Goal: Task Accomplishment & Management: Use online tool/utility

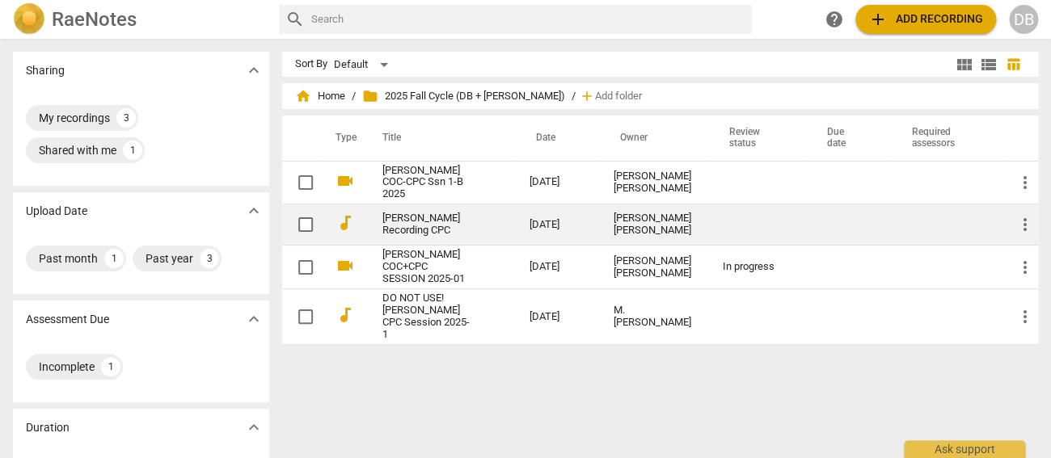
click at [415, 216] on link "[PERSON_NAME] Recording CPC" at bounding box center [426, 225] width 89 height 24
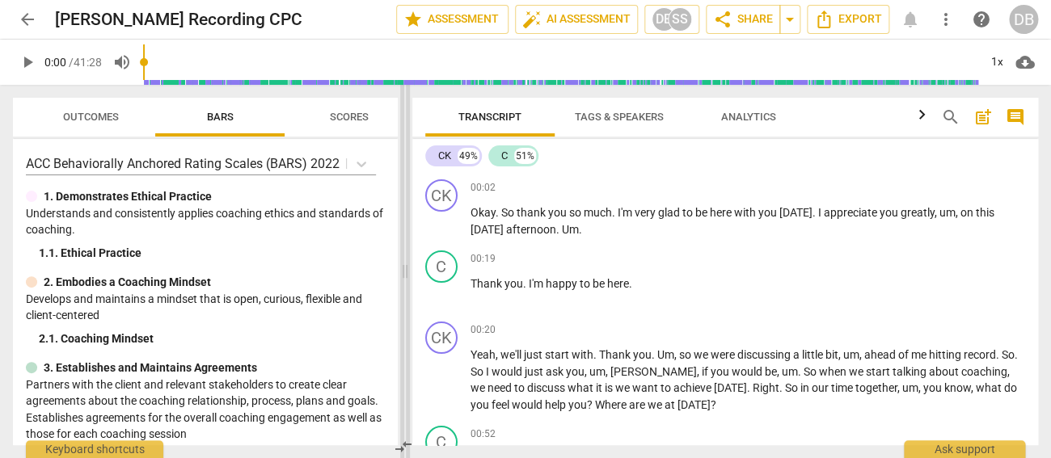
drag, startPoint x: 525, startPoint y: 271, endPoint x: 403, endPoint y: 273, distance: 121.3
click at [403, 273] on span at bounding box center [405, 272] width 10 height 374
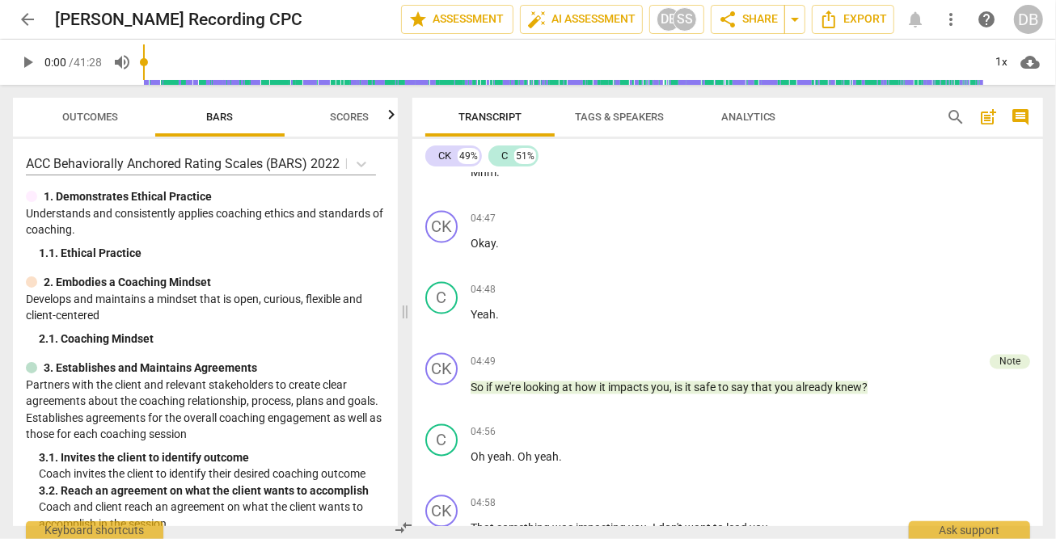
scroll to position [2156, 0]
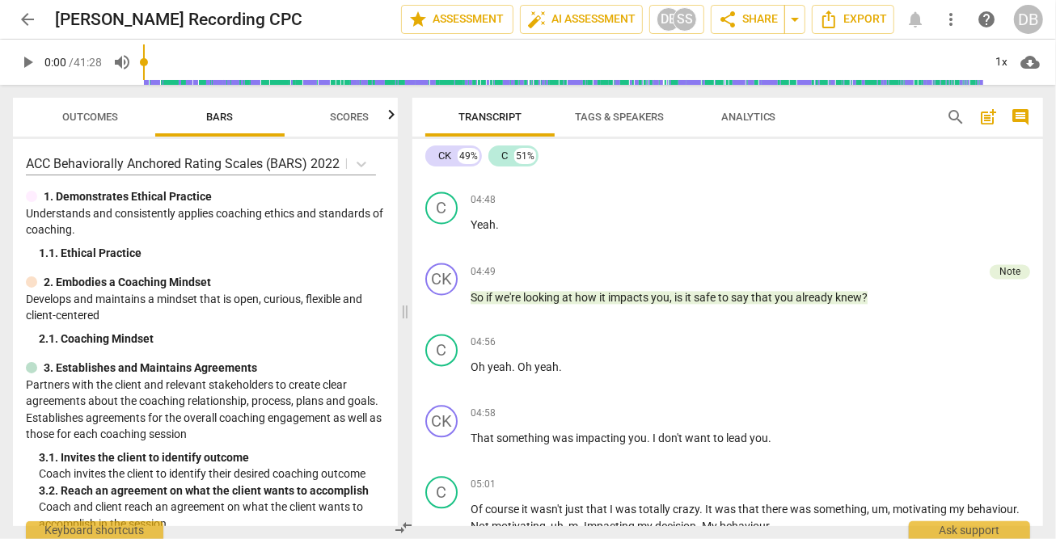
click at [27, 16] on span "arrow_back" at bounding box center [27, 19] width 19 height 19
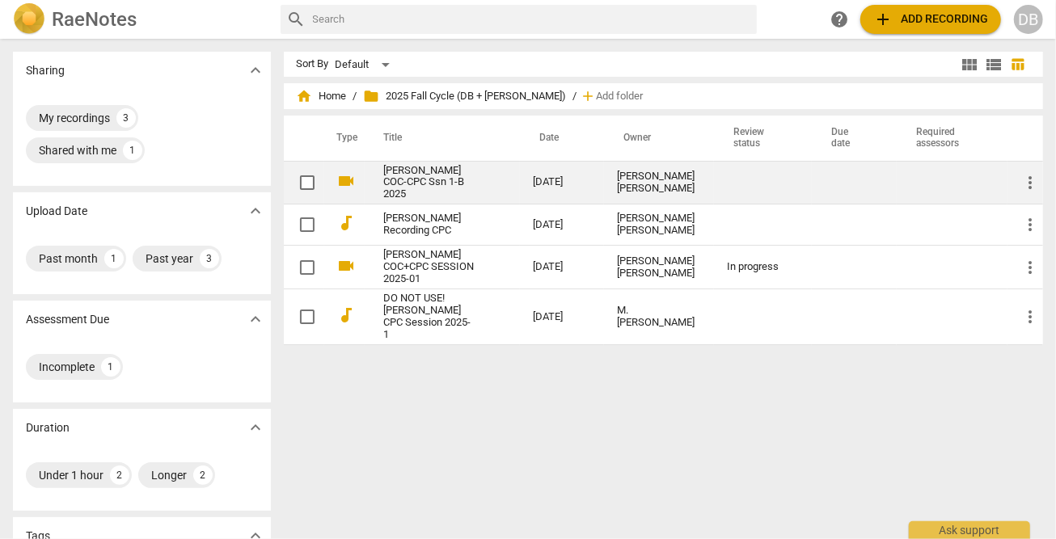
click at [417, 184] on link "[PERSON_NAME] COC-CPC Ssn 1-B 2025" at bounding box center [429, 183] width 91 height 36
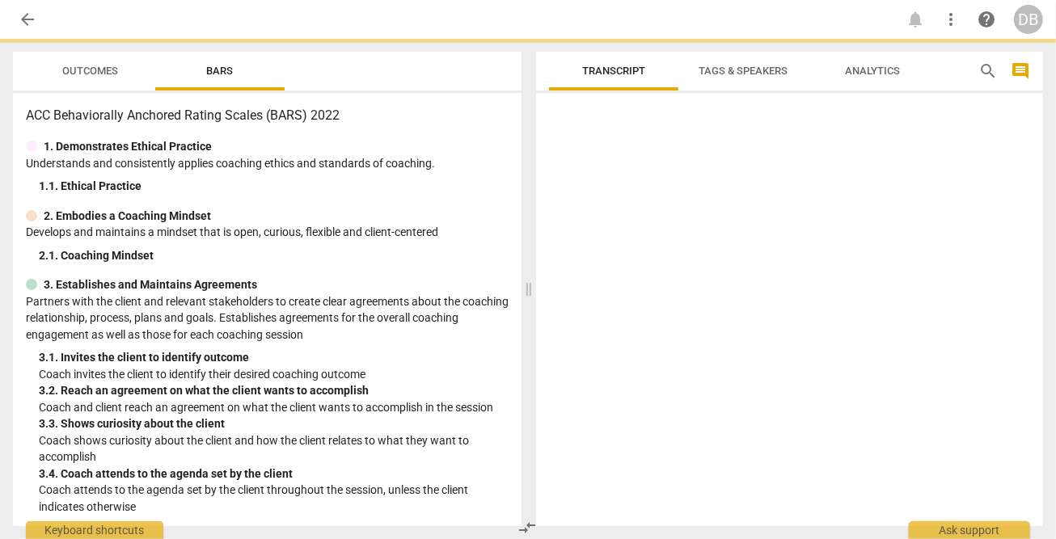
click at [417, 184] on div "1. 1. Ethical Practice" at bounding box center [274, 186] width 470 height 17
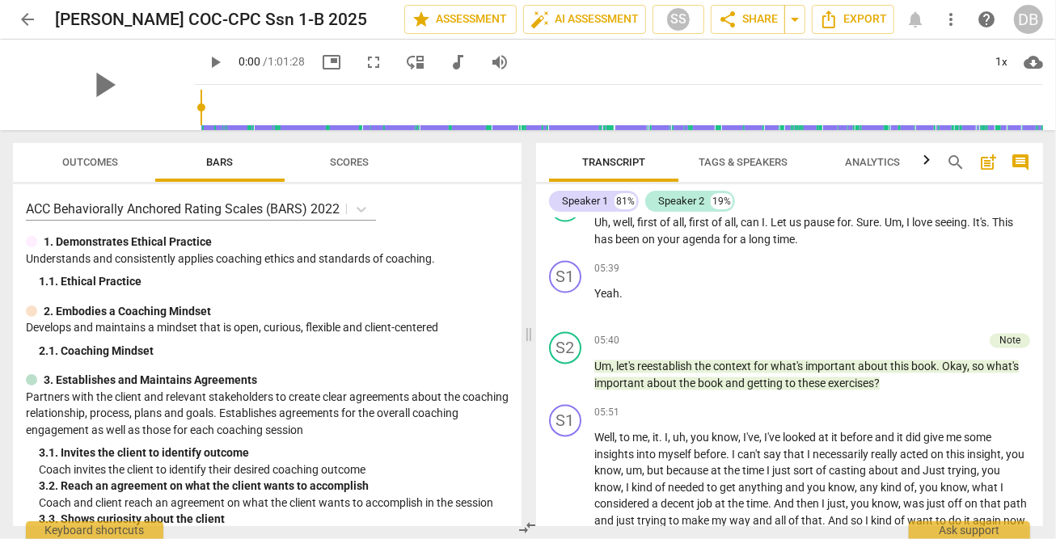
scroll to position [2156, 0]
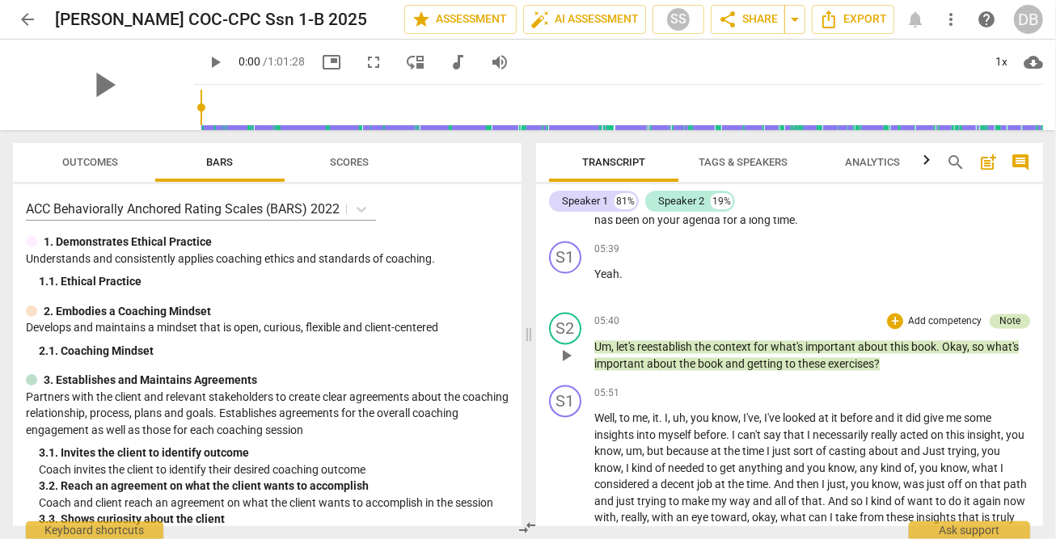
click at [1007, 316] on div "Note" at bounding box center [1009, 321] width 21 height 15
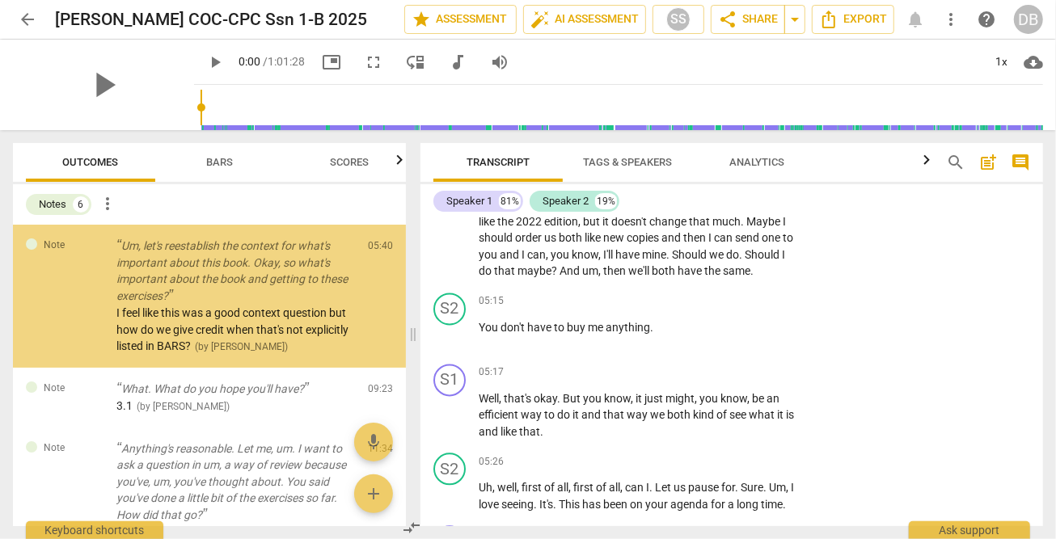
scroll to position [2465, 0]
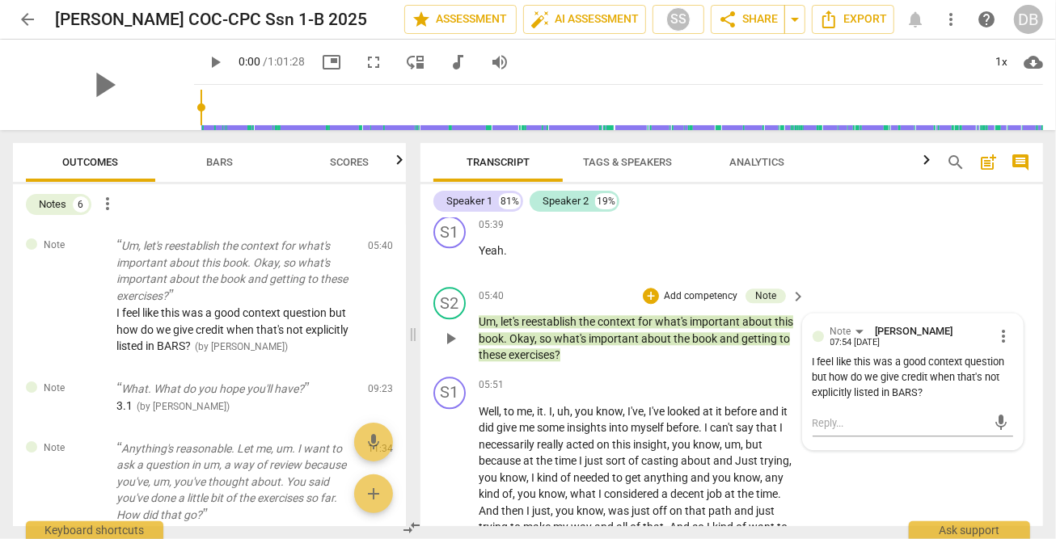
click at [675, 364] on p "Um , let's reestablish the context for what's important about this book . Okay …" at bounding box center [638, 339] width 319 height 50
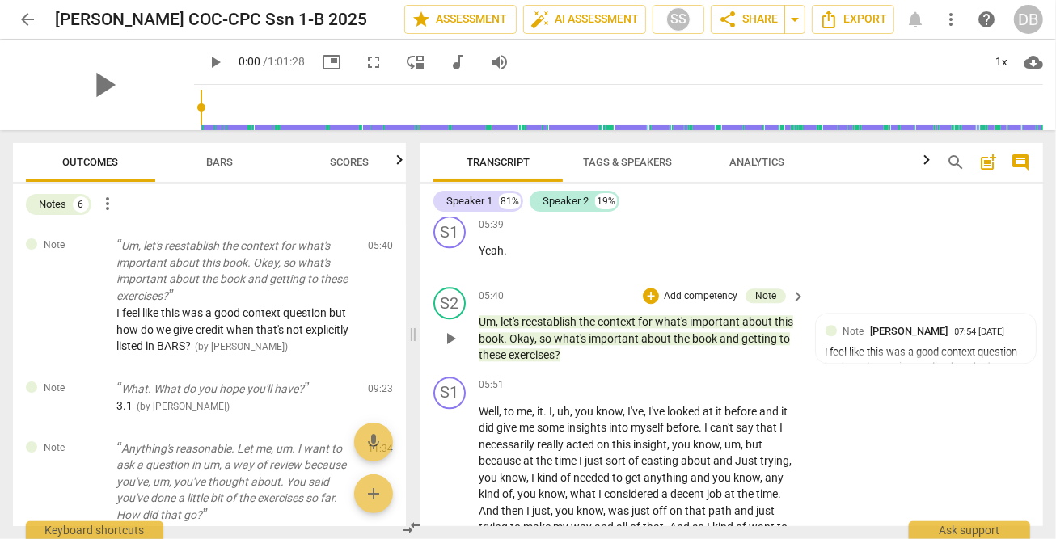
click at [683, 304] on p "Add competency" at bounding box center [700, 296] width 77 height 15
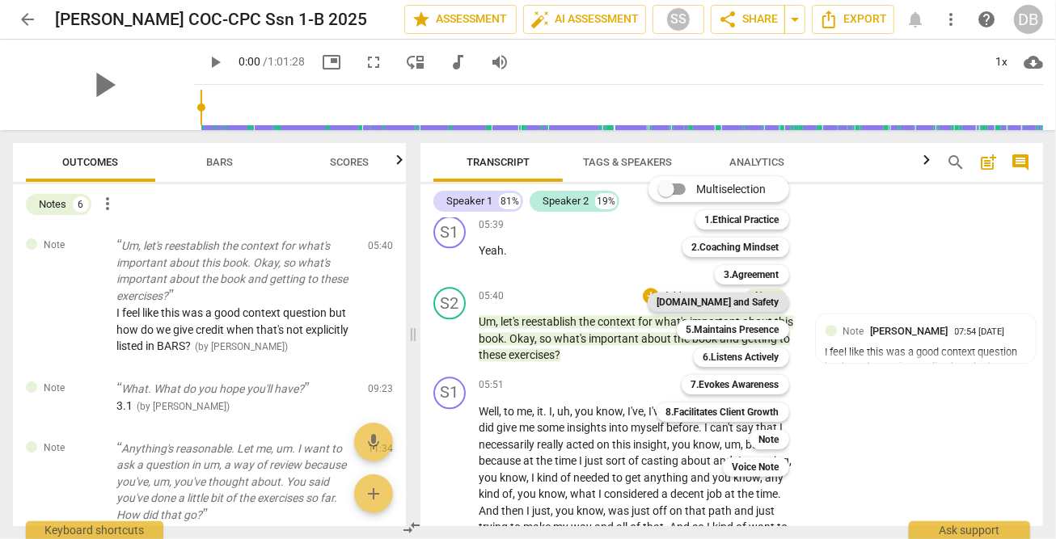
click at [759, 297] on b "[DOMAIN_NAME] and Safety" at bounding box center [718, 302] width 122 height 19
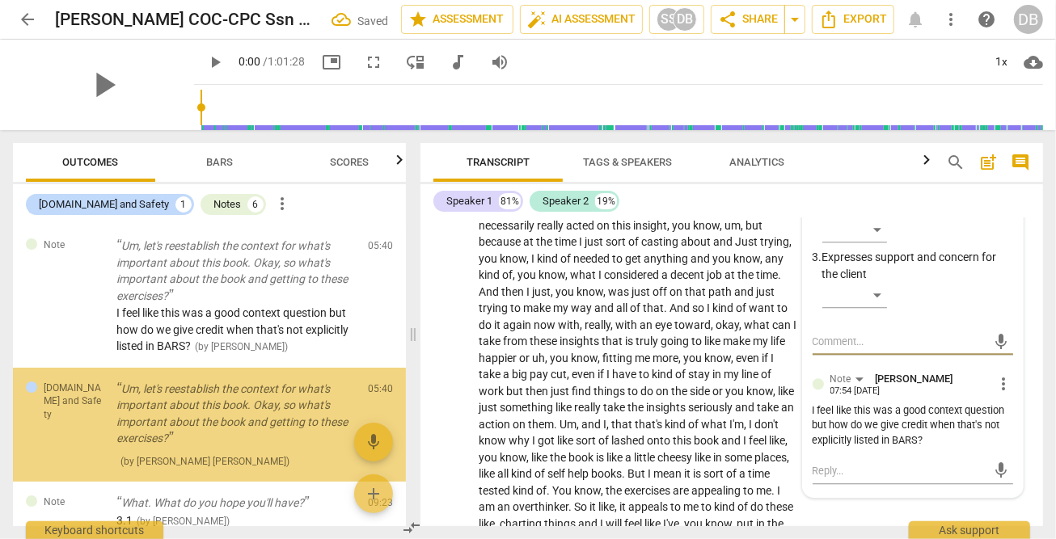
scroll to position [49, 0]
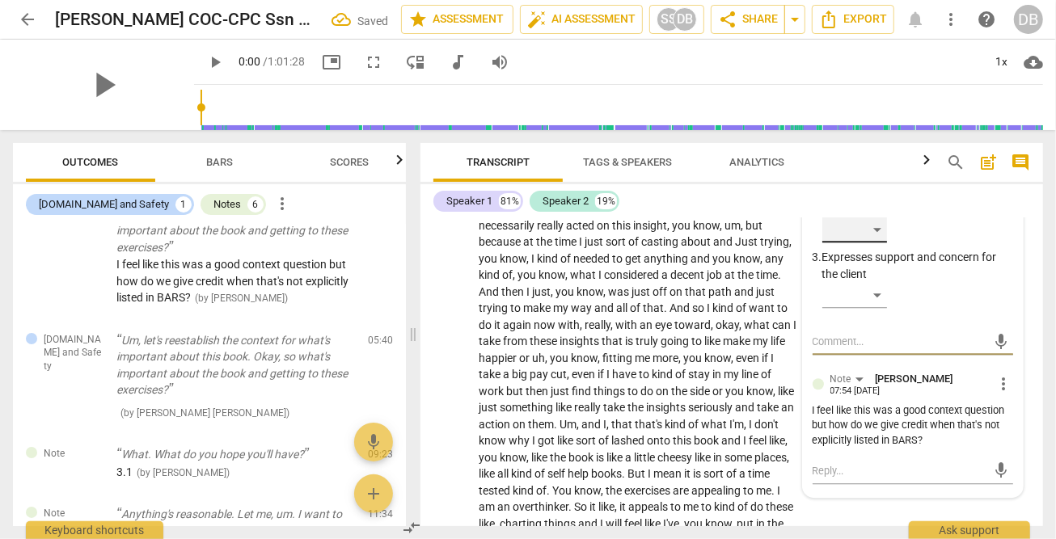
click at [876, 243] on div "​" at bounding box center [854, 230] width 65 height 26
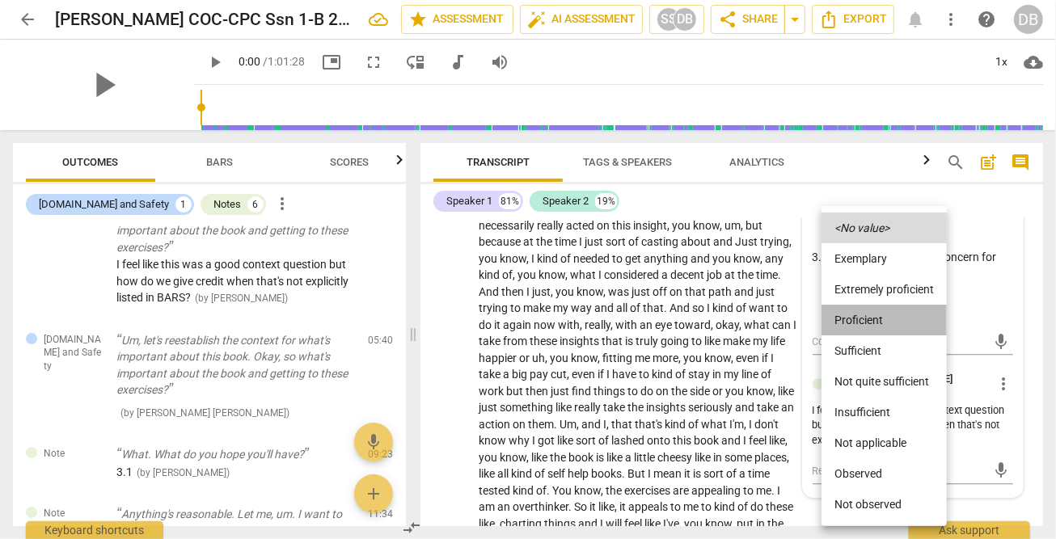
click at [859, 322] on li "Proficient" at bounding box center [883, 320] width 125 height 31
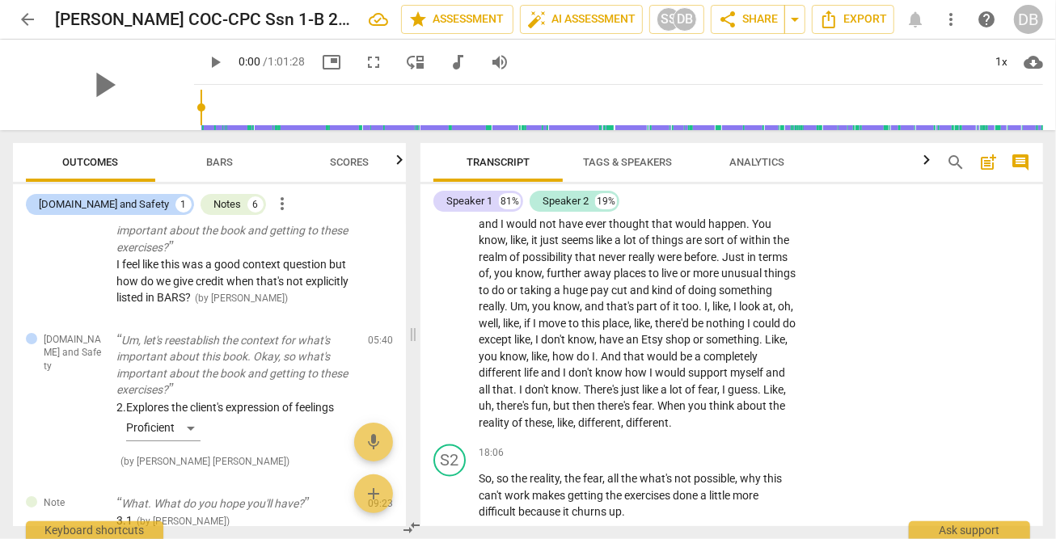
scroll to position [5397, 0]
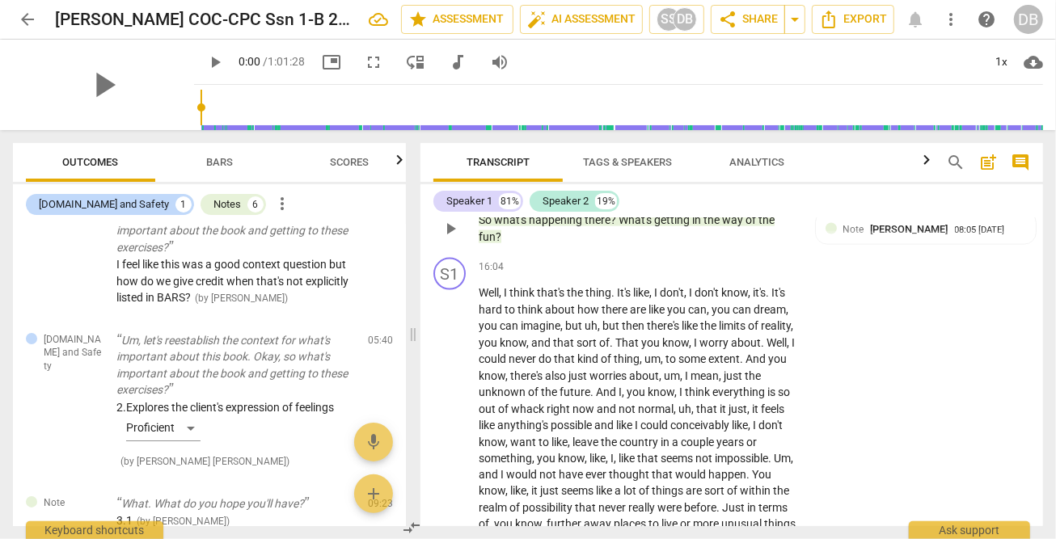
click at [699, 202] on p "Add competency" at bounding box center [700, 195] width 77 height 15
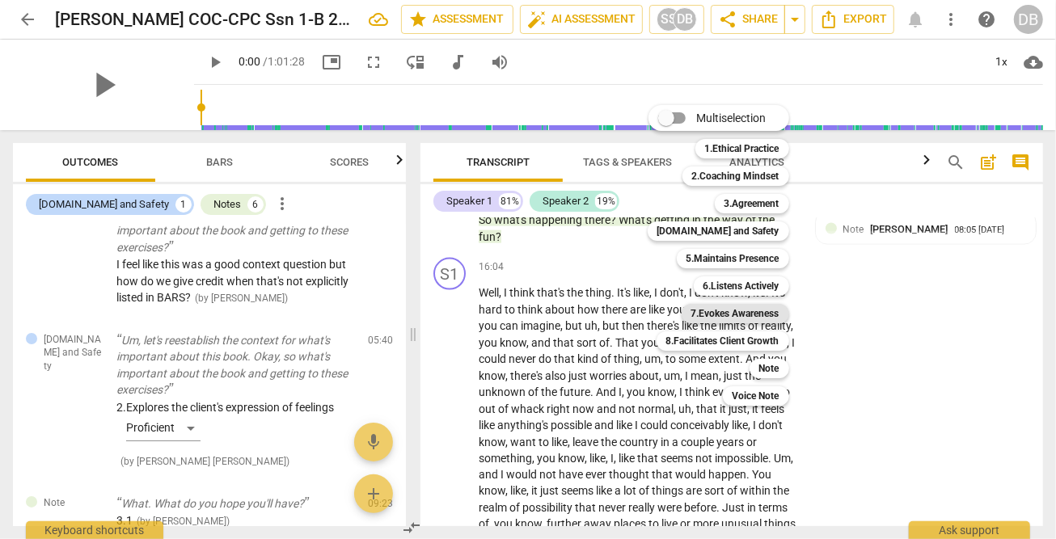
click at [742, 316] on b "7.Evokes Awareness" at bounding box center [735, 313] width 88 height 19
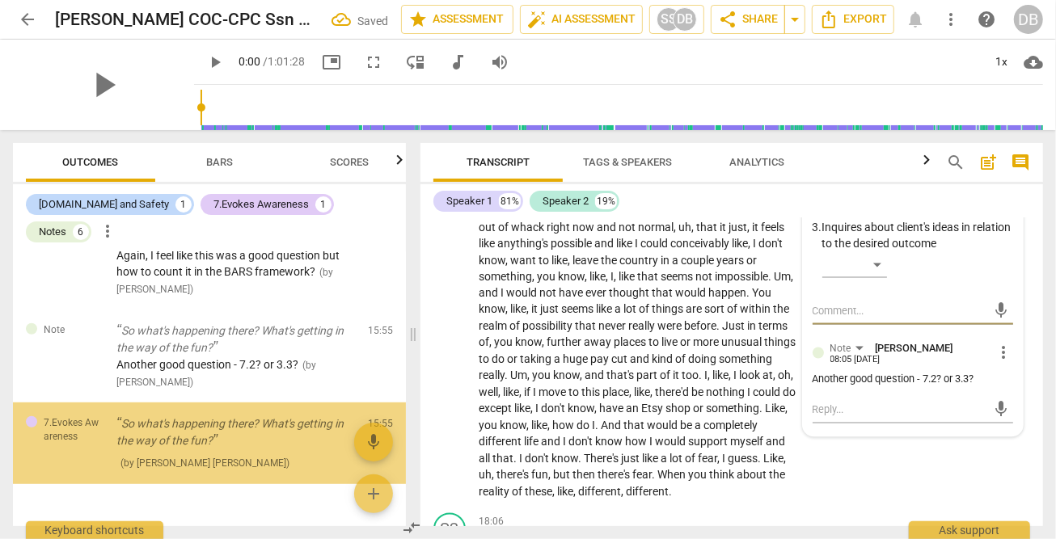
scroll to position [647, 0]
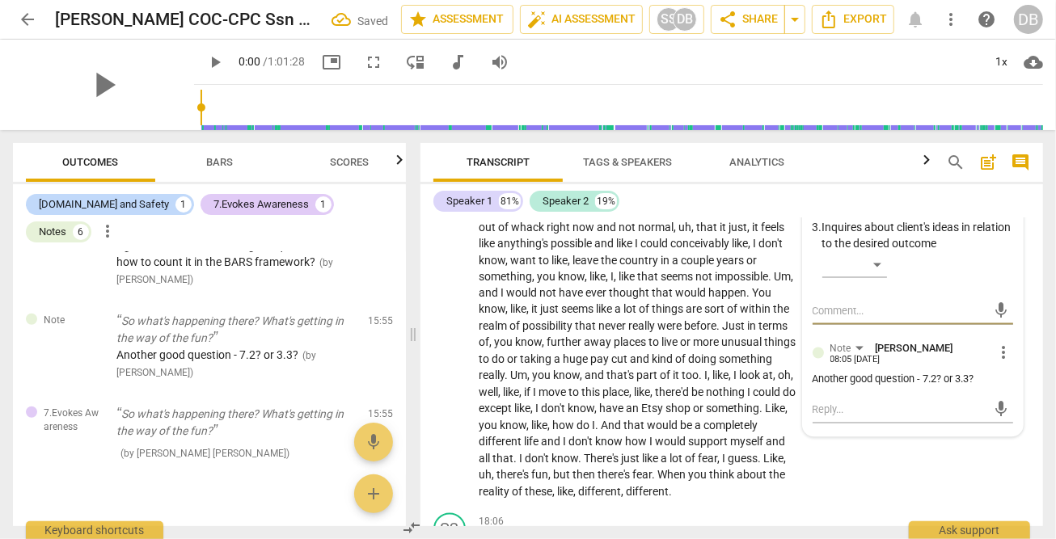
click at [876, 213] on div "​" at bounding box center [854, 200] width 65 height 26
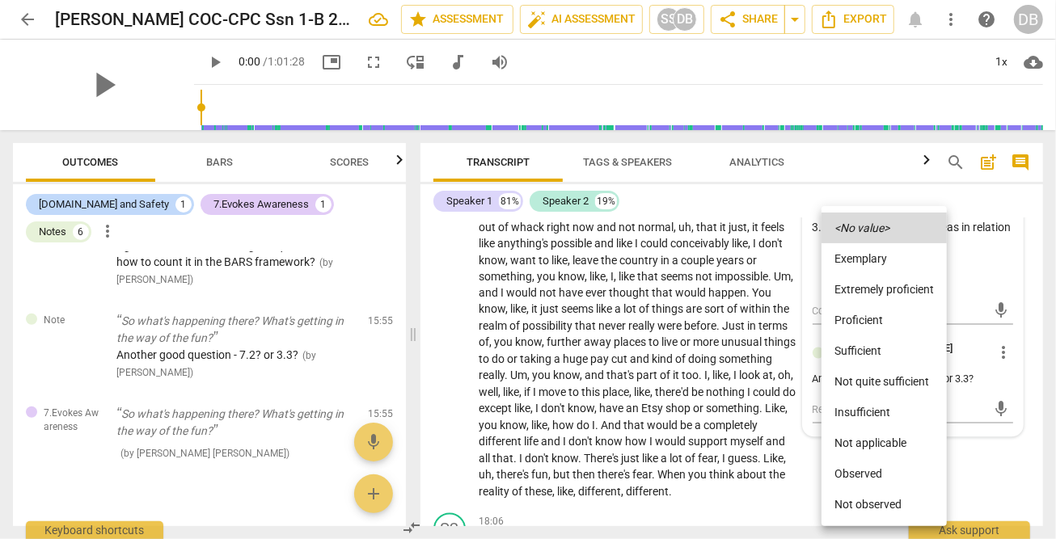
click at [870, 318] on li "Proficient" at bounding box center [883, 320] width 125 height 31
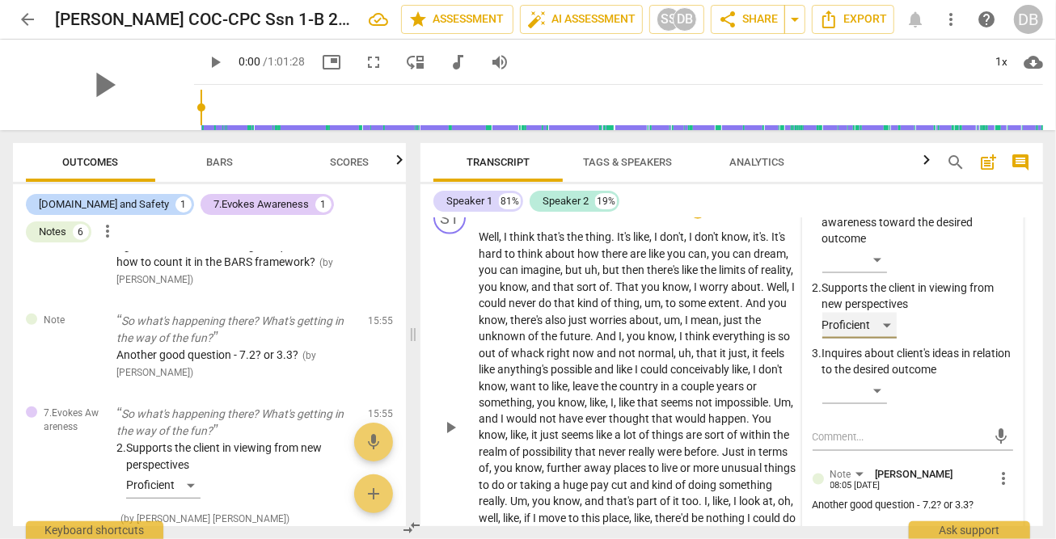
scroll to position [5399, 0]
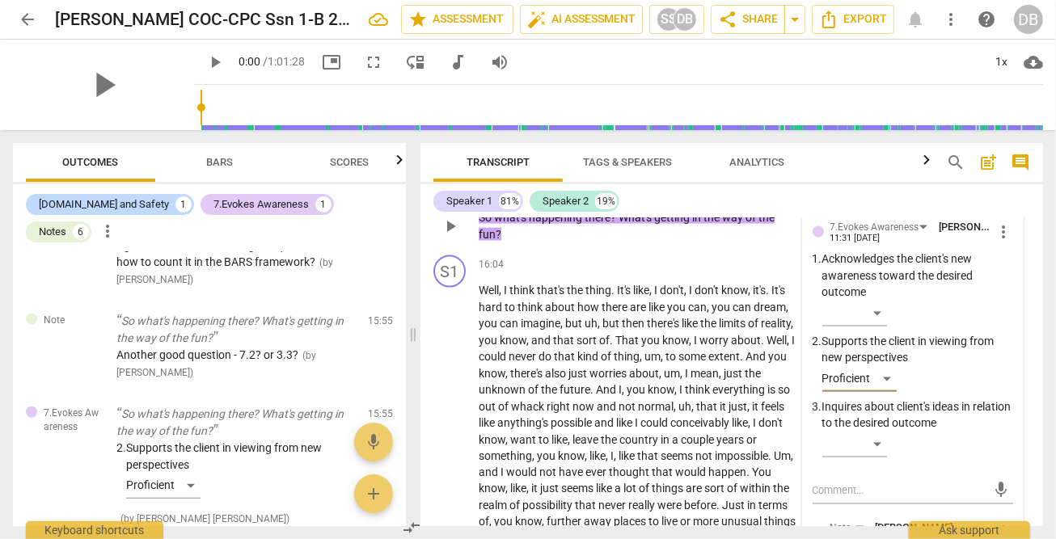
click at [576, 200] on p "Add competency" at bounding box center [585, 192] width 77 height 15
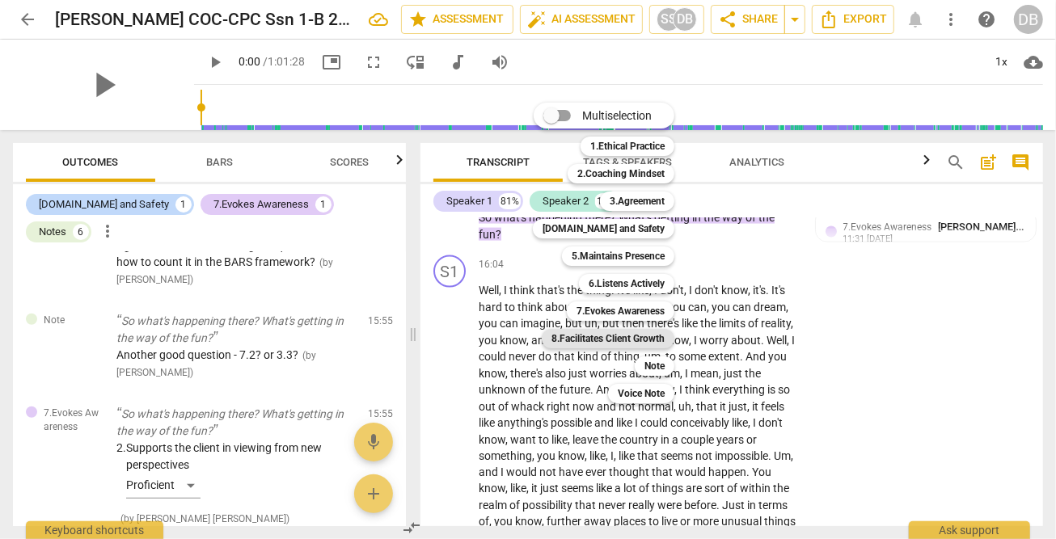
click at [631, 340] on b "8.Facilitates Client Growth" at bounding box center [607, 338] width 113 height 19
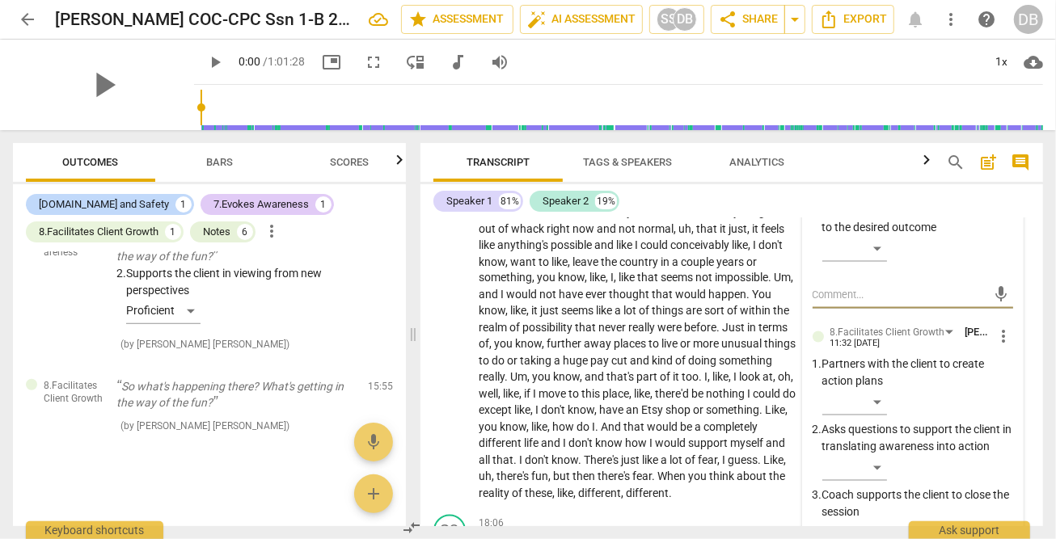
scroll to position [5669, 0]
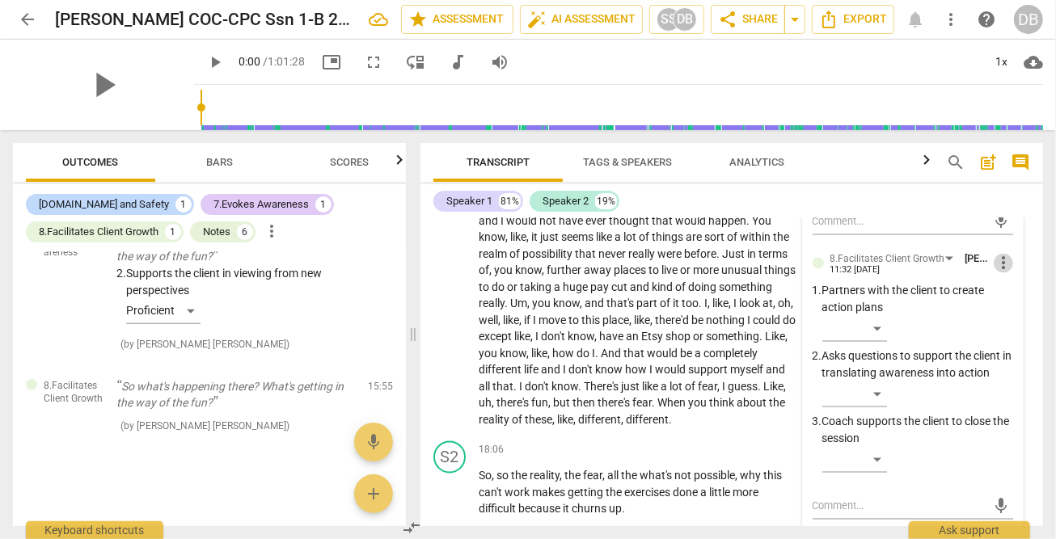
click at [998, 273] on span "more_vert" at bounding box center [1003, 263] width 19 height 19
click at [1007, 352] on li "Delete" at bounding box center [1014, 355] width 56 height 31
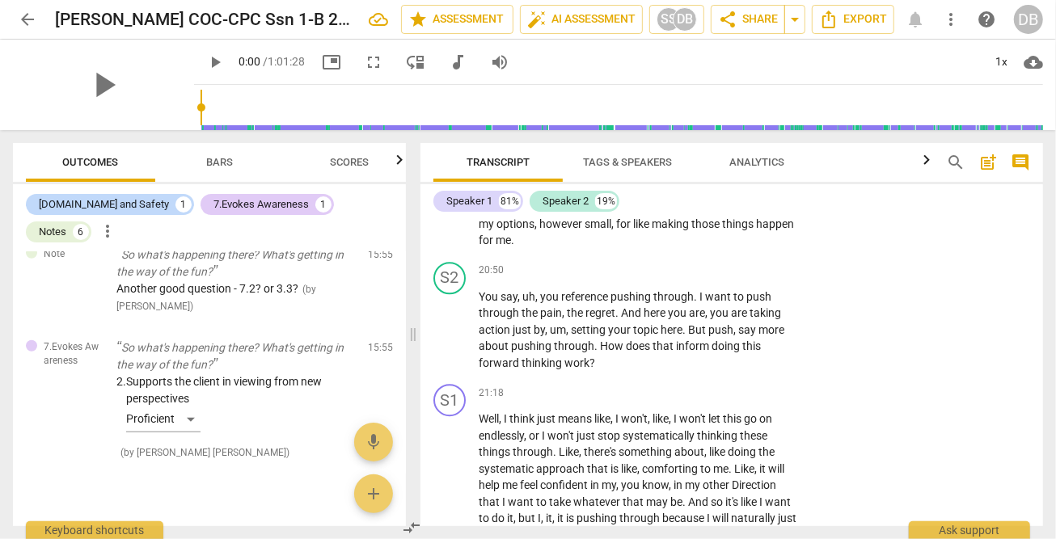
scroll to position [6452, 0]
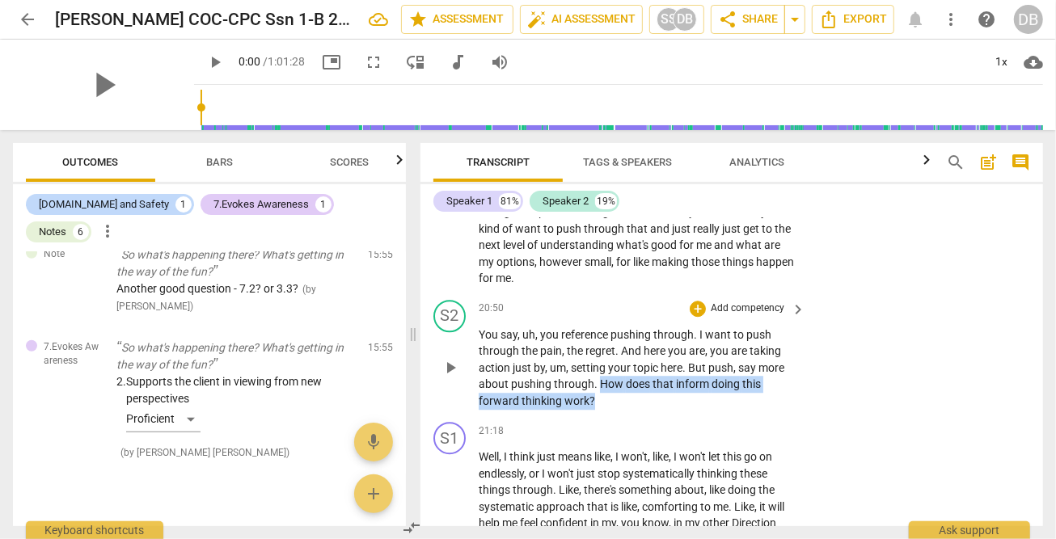
drag, startPoint x: 597, startPoint y: 460, endPoint x: 625, endPoint y: 475, distance: 31.8
click at [625, 410] on p "You say , uh , you reference pushing through . I want to push through the pain …" at bounding box center [638, 368] width 319 height 83
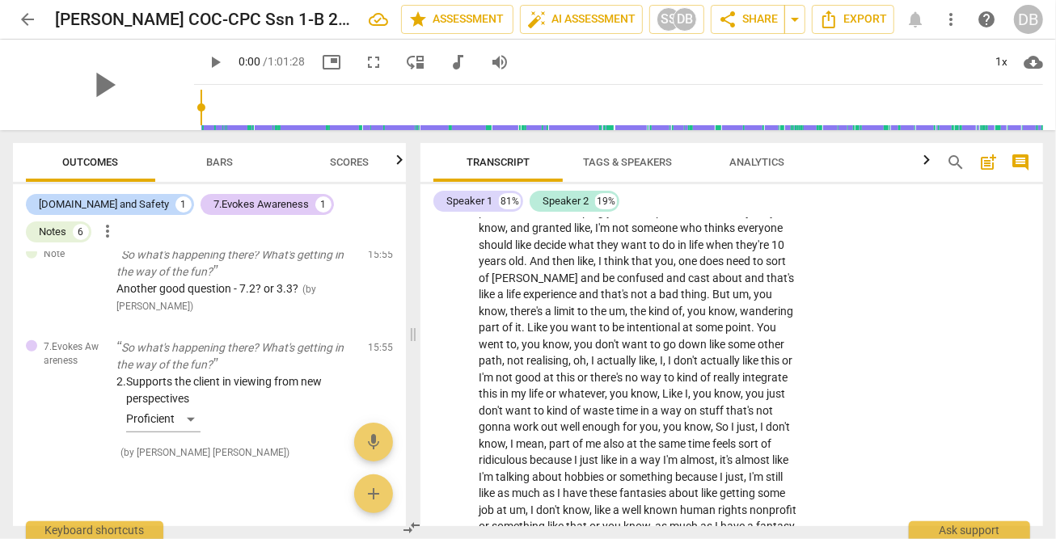
scroll to position [8069, 0]
